Goal: Task Accomplishment & Management: Use online tool/utility

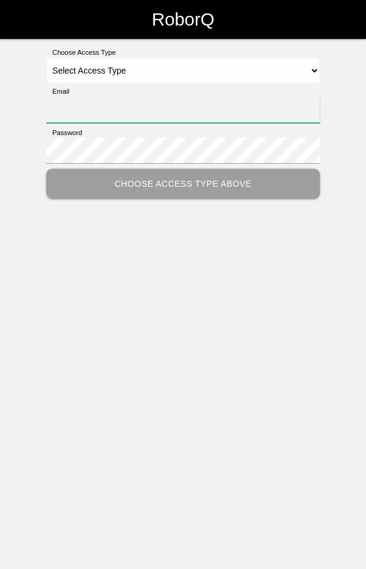
click at [244, 113] on input "Email" at bounding box center [183, 110] width 274 height 26
type input "[EMAIL_ADDRESS][DOMAIN_NAME]"
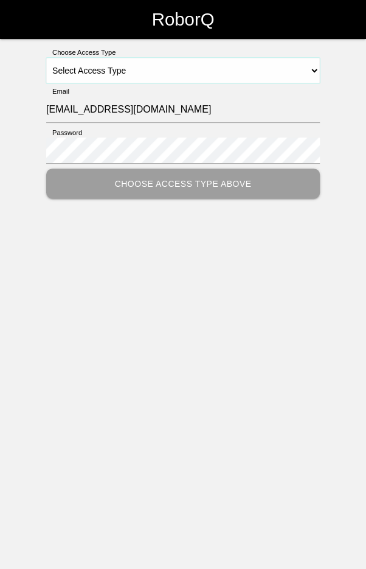
click at [224, 65] on select "Select Access Type Admin Customer Supervisor Worker" at bounding box center [183, 71] width 274 height 26
select select "Worker"
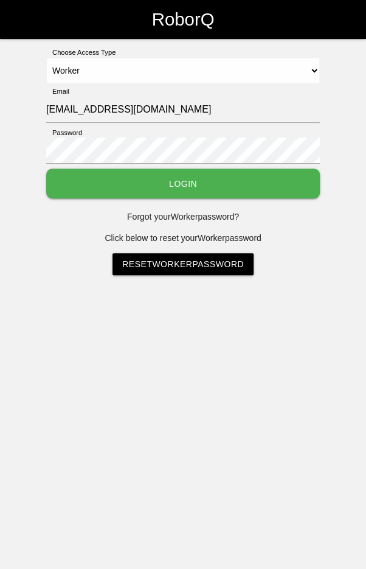
click at [206, 177] on button "Login" at bounding box center [183, 184] width 274 height 30
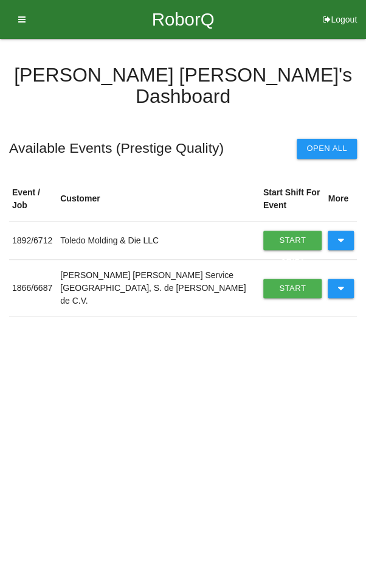
click at [345, 231] on button at bounding box center [341, 240] width 26 height 19
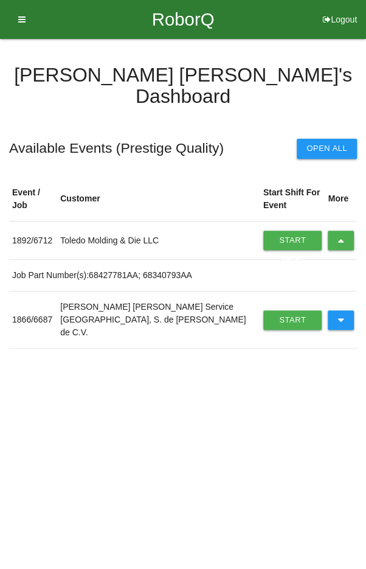
click at [342, 231] on icon at bounding box center [341, 240] width 7 height 19
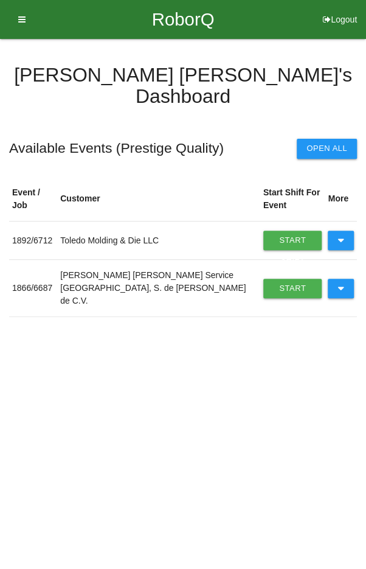
click at [270, 279] on link "Start Shift" at bounding box center [293, 288] width 59 height 19
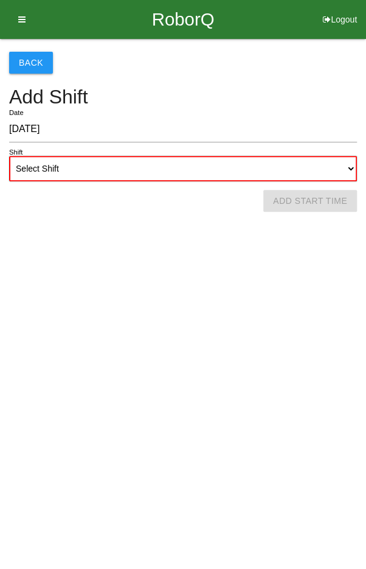
click at [218, 161] on select "Select Shift 1st Shift 2nd Shift 3rd Shift 4th Shift" at bounding box center [183, 169] width 348 height 26
select select "2"
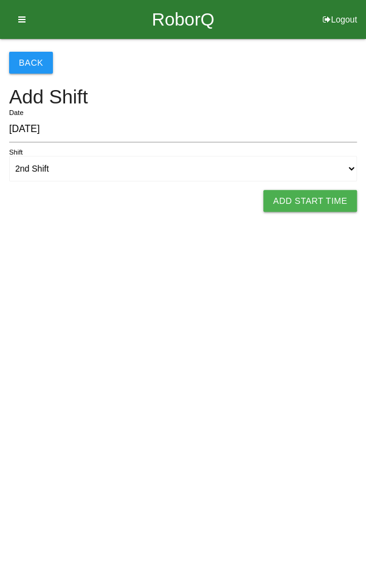
click at [298, 200] on button "Add Start Time" at bounding box center [311, 201] width 94 height 22
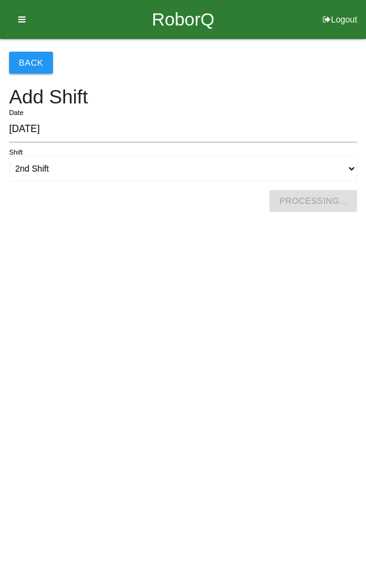
select select "2"
select select "9"
select select "2"
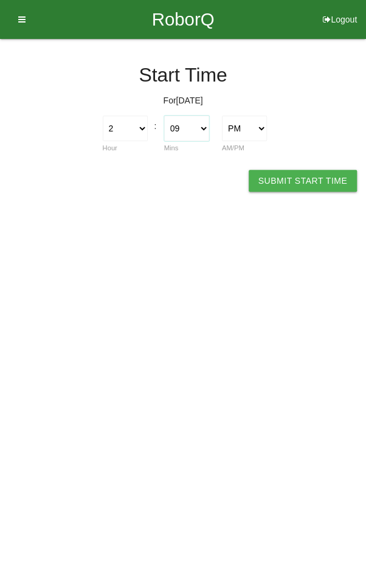
click at [195, 121] on select "00 01 02 03 04 05 06 07 08 09 10 11 12 13 14 15 16 17 18 19 20 21 22 23 24 25 2…" at bounding box center [186, 129] width 45 height 26
select select "0"
click at [301, 182] on button "Submit Start Time" at bounding box center [303, 181] width 108 height 22
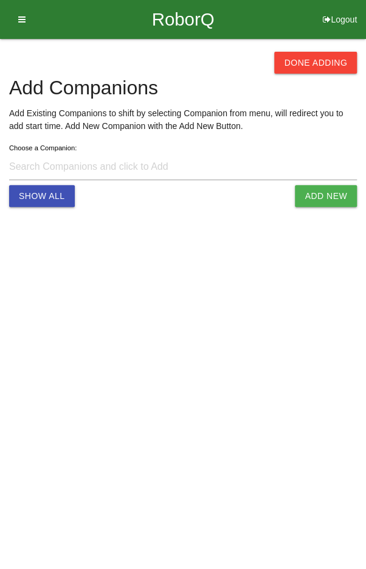
click at [318, 64] on button "Done Adding" at bounding box center [315, 63] width 83 height 22
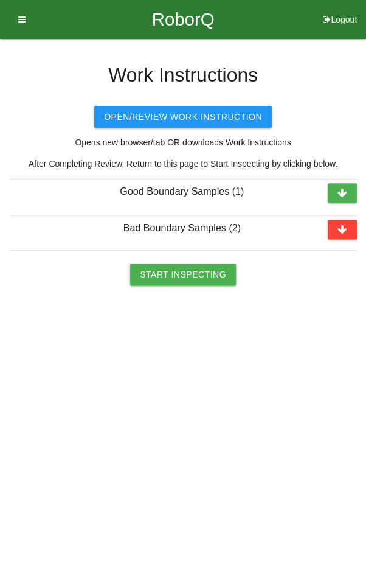
click at [196, 267] on button "Start Inspecting" at bounding box center [183, 275] width 106 height 22
